Goal: Task Accomplishment & Management: Manage account settings

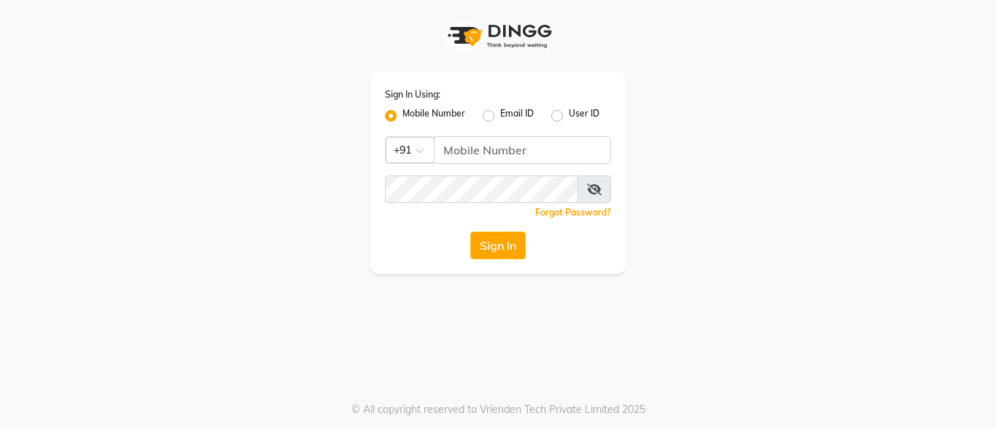
click at [962, 11] on app-login "Sign In Using: Mobile Number Email ID User ID Country Code × +91 Remember me Fo…" at bounding box center [498, 137] width 996 height 274
click at [491, 153] on input "Username" at bounding box center [522, 150] width 177 height 28
click at [492, 153] on input "Username" at bounding box center [522, 150] width 177 height 28
click at [532, 149] on input "Username" at bounding box center [522, 150] width 177 height 28
click at [529, 148] on input "Username" at bounding box center [522, 150] width 177 height 28
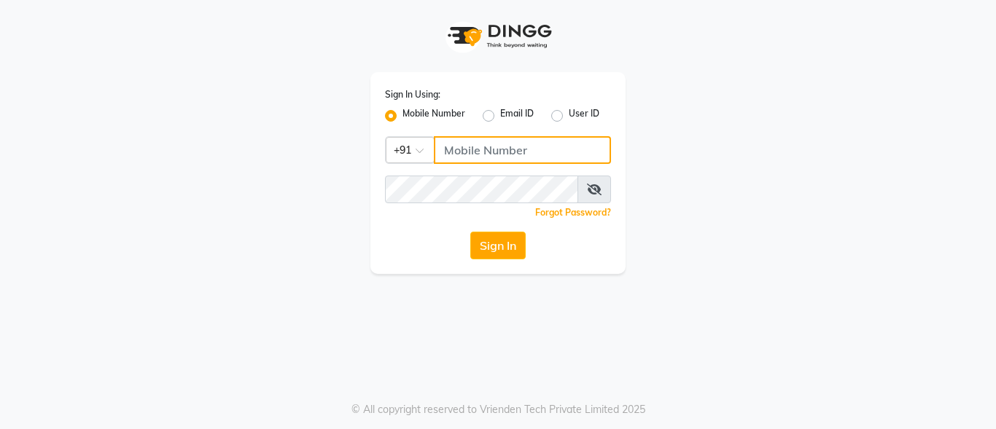
click at [496, 139] on input "Username" at bounding box center [522, 150] width 177 height 28
click at [547, 139] on input "Username" at bounding box center [522, 150] width 177 height 28
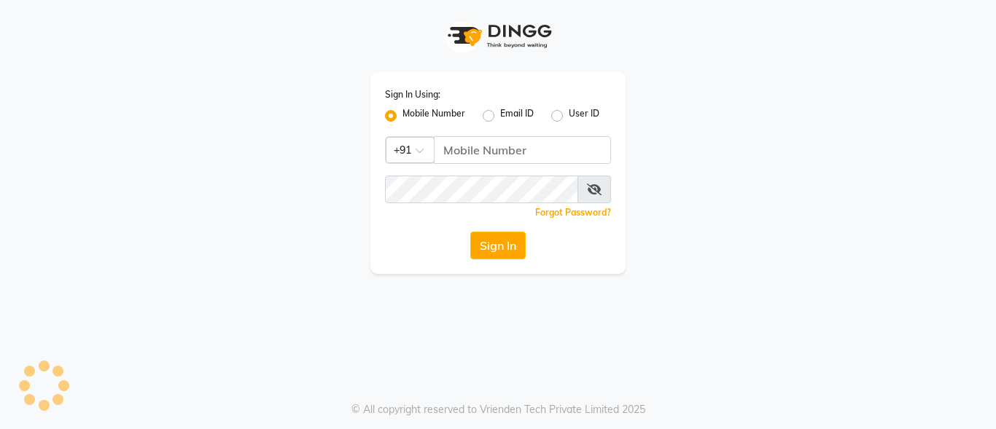
click at [716, 101] on div "Sign In Using: Mobile Number Email ID User ID Country Code × +91 Remember me Fo…" at bounding box center [497, 137] width 831 height 274
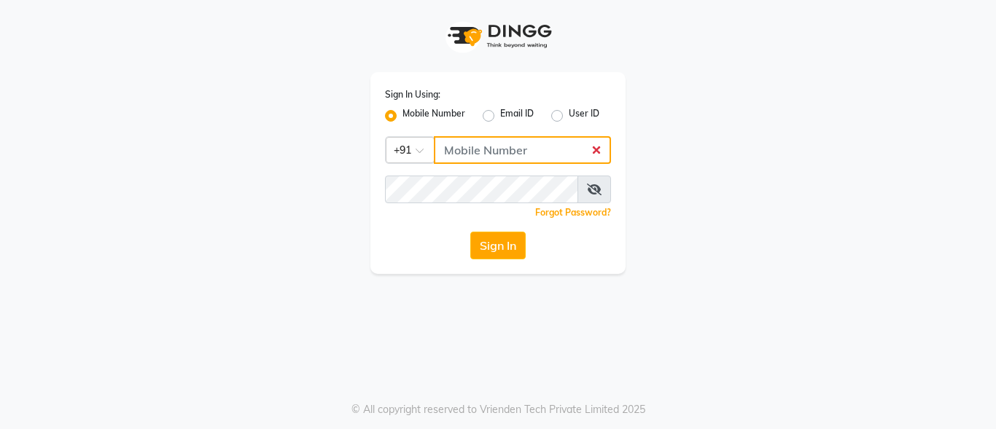
click at [524, 149] on input "Username" at bounding box center [522, 150] width 177 height 28
click at [454, 150] on input "Username" at bounding box center [522, 150] width 177 height 28
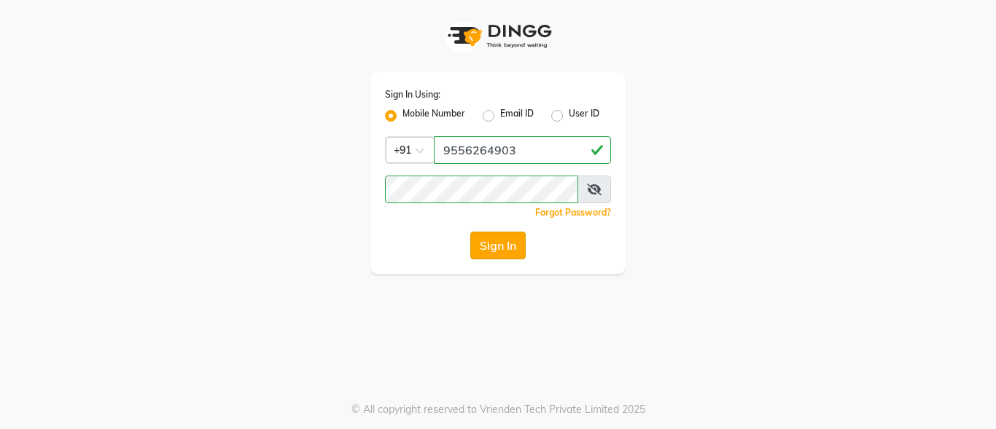
click at [510, 244] on button "Sign In" at bounding box center [497, 246] width 55 height 28
click at [510, 244] on div "Sign In" at bounding box center [498, 246] width 226 height 28
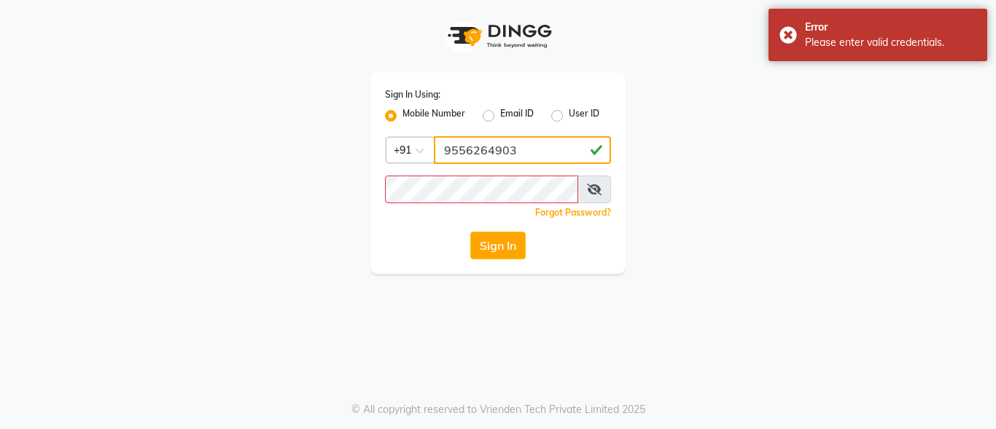
click at [565, 152] on input "9556264903" at bounding box center [522, 150] width 177 height 28
type input "9"
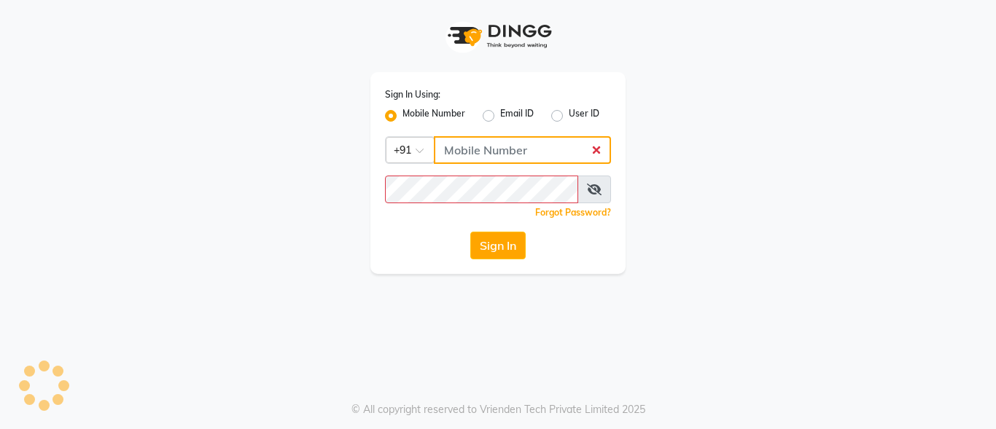
click at [472, 141] on input "Username" at bounding box center [522, 150] width 177 height 28
click at [477, 146] on input "7755" at bounding box center [522, 150] width 177 height 28
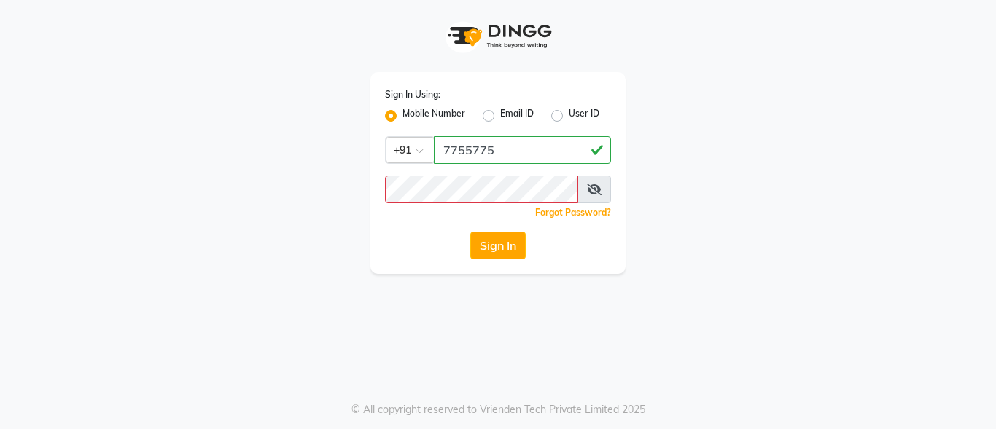
click at [735, 160] on div "Sign In Using: Mobile Number Email ID User ID Country Code × [PHONE_NUMBER] Rem…" at bounding box center [497, 137] width 831 height 274
click at [507, 155] on input "7755775" at bounding box center [522, 150] width 177 height 28
click at [541, 133] on div "Sign In Using: Mobile Number Email ID User ID Country Code × [PHONE_NUMBER] Rem…" at bounding box center [497, 173] width 255 height 202
click at [523, 150] on input "7755775" at bounding box center [522, 150] width 177 height 28
type input "7755919190"
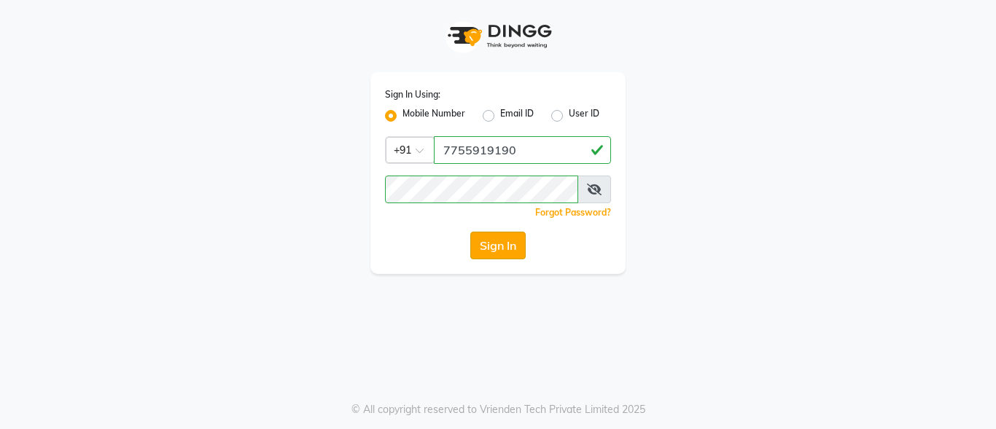
click at [508, 248] on button "Sign In" at bounding box center [497, 246] width 55 height 28
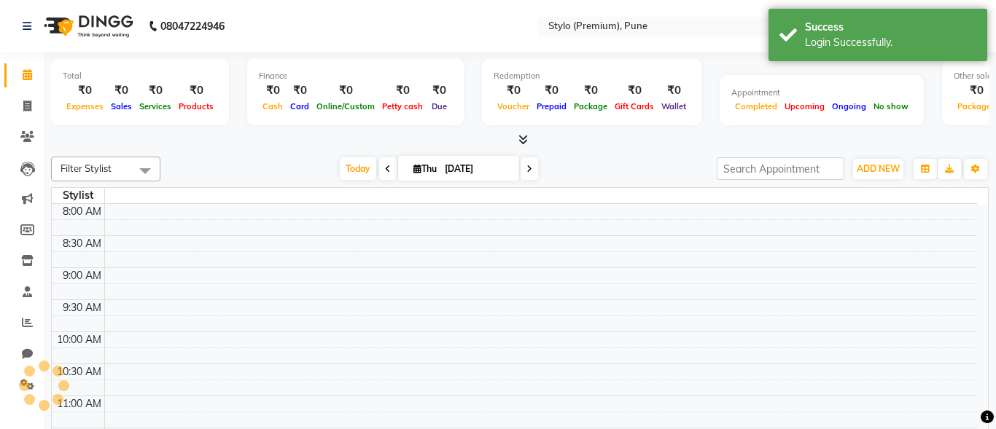
select select "en"
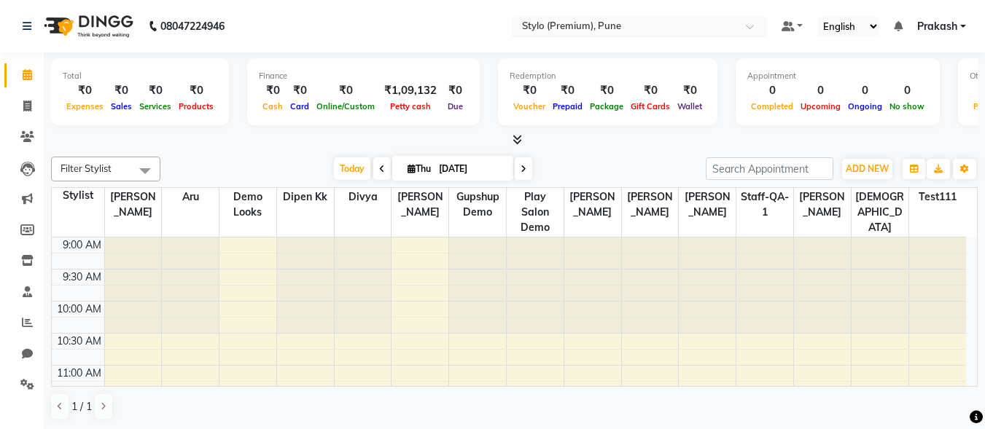
click at [604, 25] on input "text" at bounding box center [624, 27] width 211 height 15
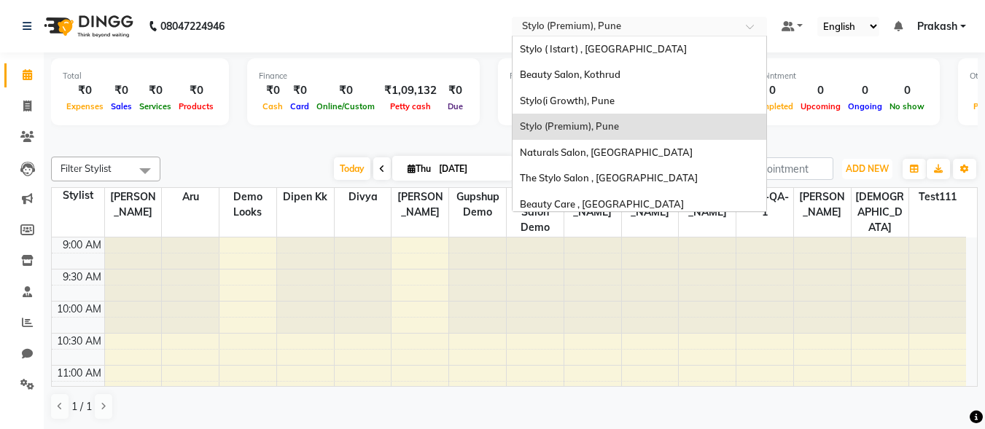
click at [890, 165] on button "ADD NEW Toggle Dropdown" at bounding box center [867, 169] width 50 height 20
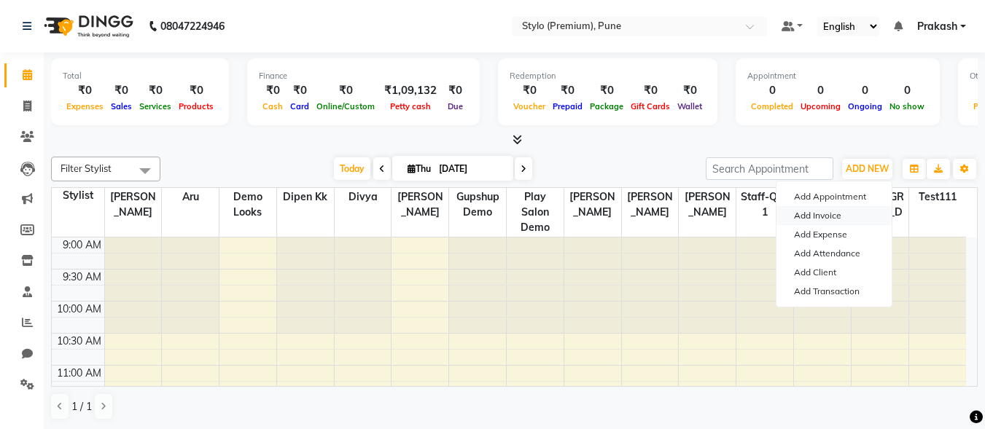
click at [611, 36] on nav "08047224946 Select Location × Stylo (Premium), Pune Default Panel My Panel Engl…" at bounding box center [492, 26] width 985 height 52
click at [611, 32] on input "text" at bounding box center [624, 27] width 211 height 15
click at [886, 175] on button "ADD NEW Toggle Dropdown" at bounding box center [867, 169] width 50 height 20
